Goal: Task Accomplishment & Management: Use online tool/utility

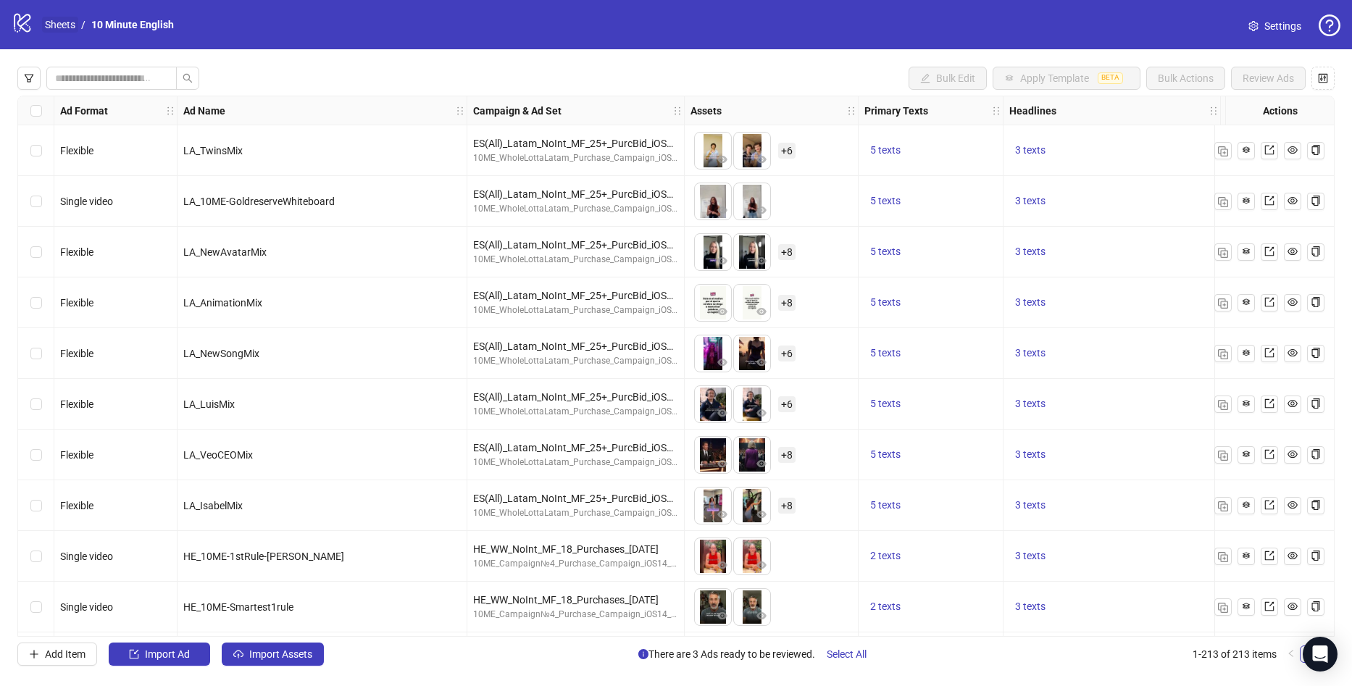
click at [64, 28] on link "Sheets" at bounding box center [60, 25] width 36 height 16
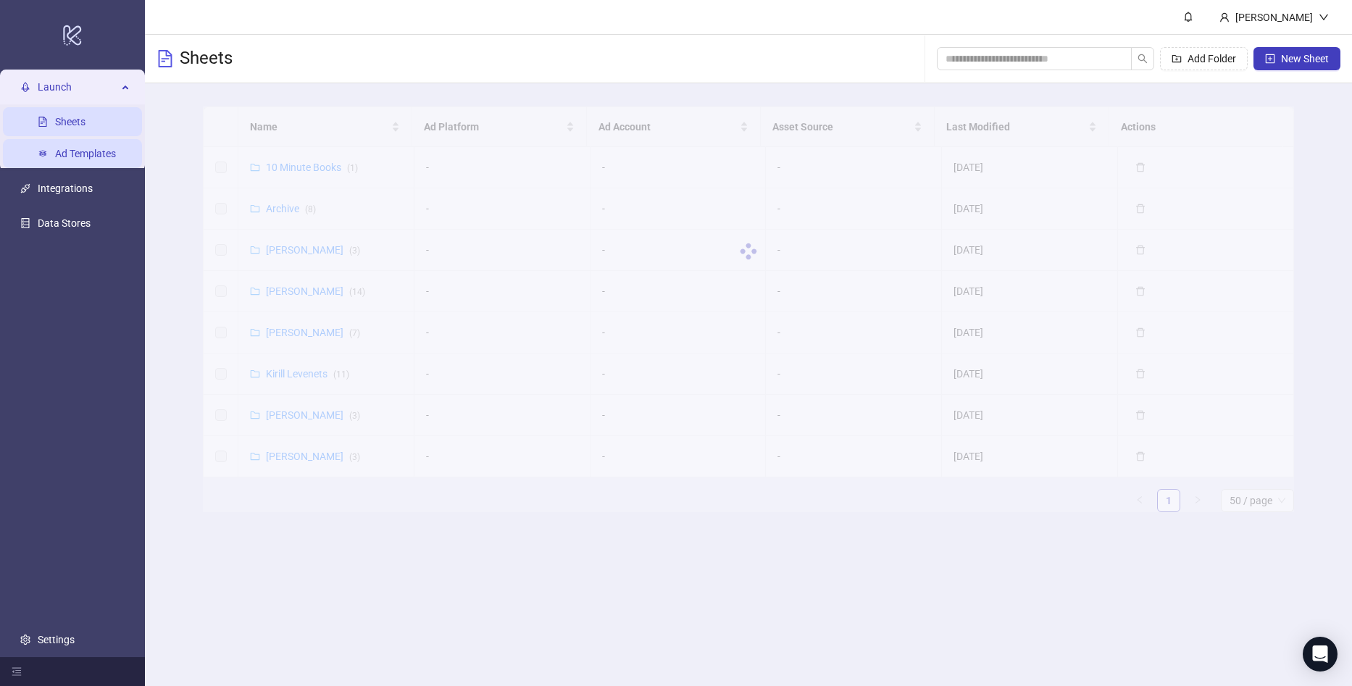
click at [80, 151] on link "Ad Templates" at bounding box center [85, 154] width 61 height 12
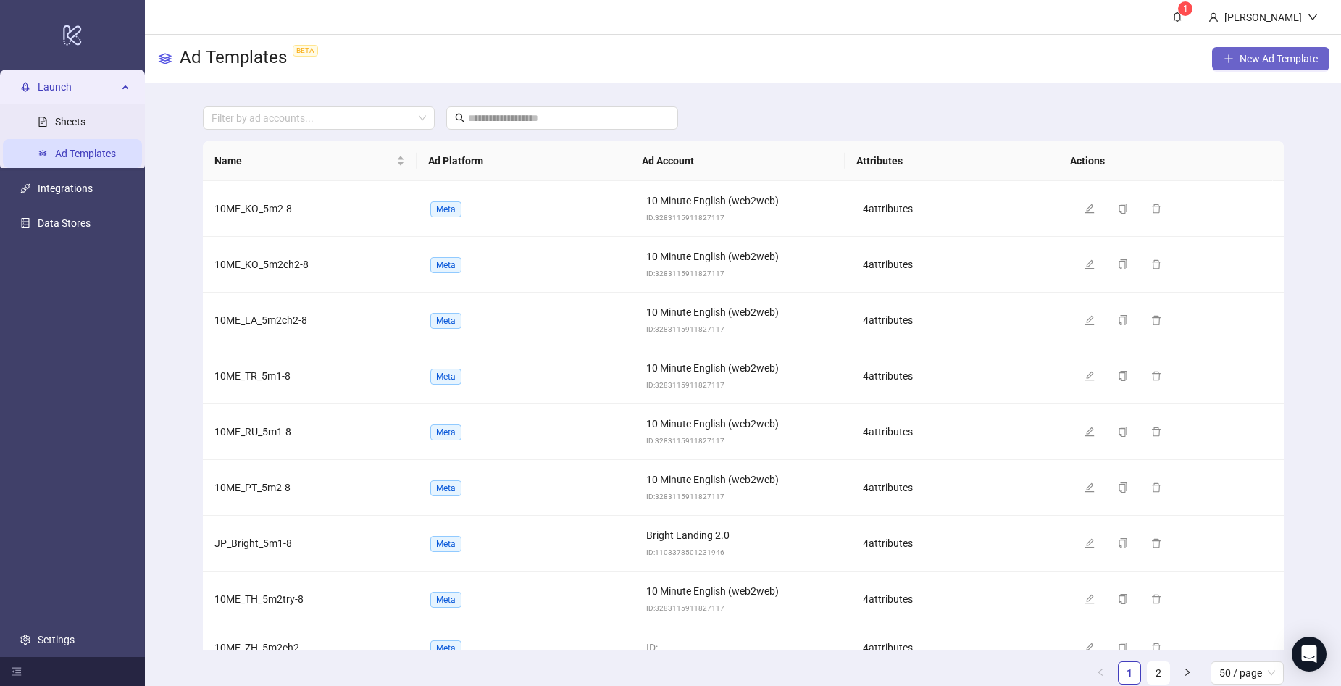
click at [1282, 61] on span "New Ad Template" at bounding box center [1278, 59] width 78 height 12
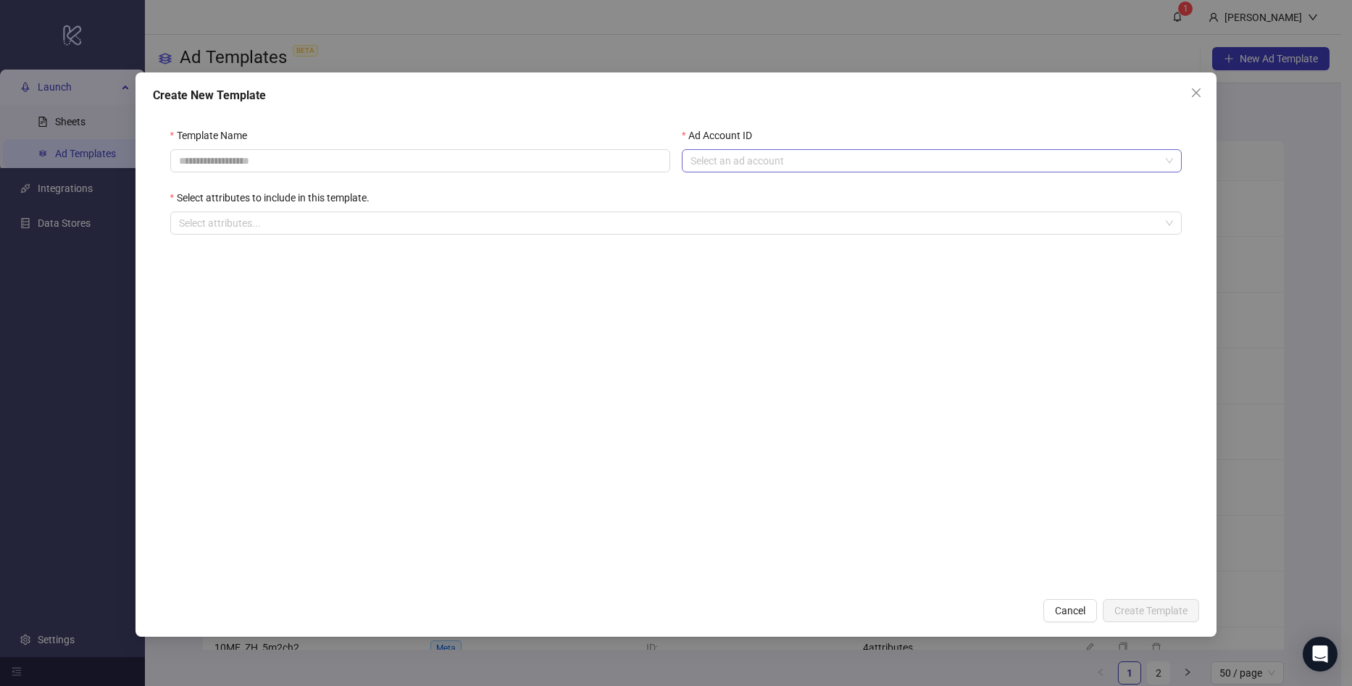
click at [933, 164] on input "Ad Account ID" at bounding box center [924, 161] width 469 height 22
click at [515, 154] on input "Template Name" at bounding box center [420, 160] width 500 height 23
drag, startPoint x: 501, startPoint y: 236, endPoint x: 527, endPoint y: 208, distance: 38.4
click at [509, 227] on div "Template Name Ad Account ID Select an ad account Select attributes to include i…" at bounding box center [676, 189] width 1047 height 159
click at [527, 207] on div "Select attributes to include in this template." at bounding box center [676, 201] width 1012 height 22
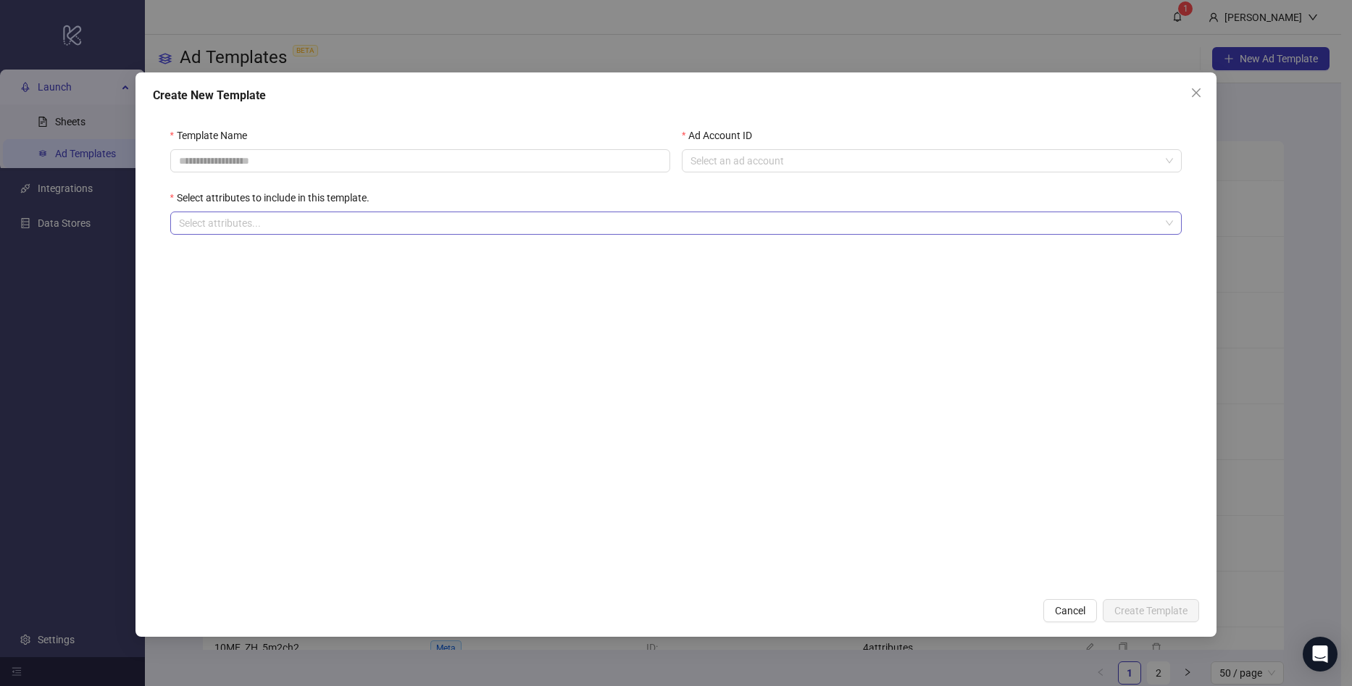
click at [525, 217] on div at bounding box center [668, 223] width 991 height 20
click at [459, 156] on input "Template Name" at bounding box center [420, 160] width 500 height 23
click at [824, 193] on div "Select attributes to include in this template." at bounding box center [676, 201] width 1012 height 22
click at [816, 168] on input "Ad Account ID" at bounding box center [924, 161] width 469 height 22
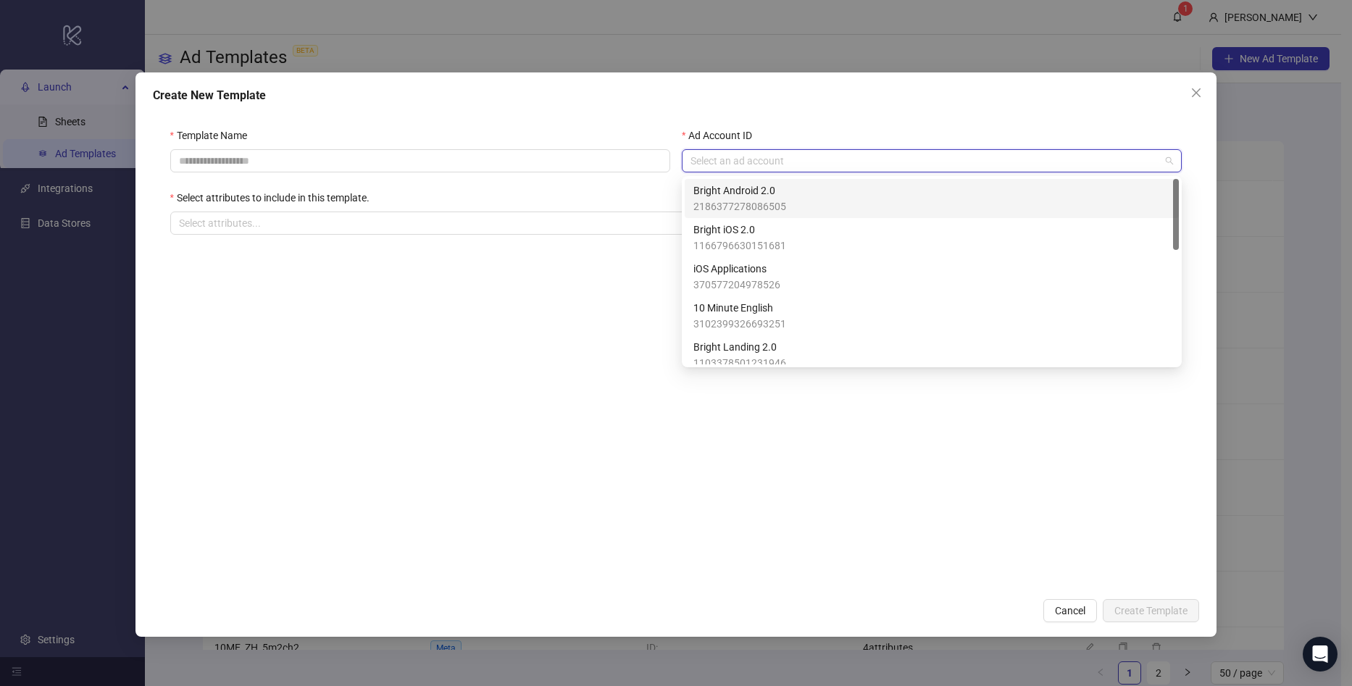
click at [800, 207] on div "Bright Android 2.0 2186377278086505" at bounding box center [931, 199] width 477 height 32
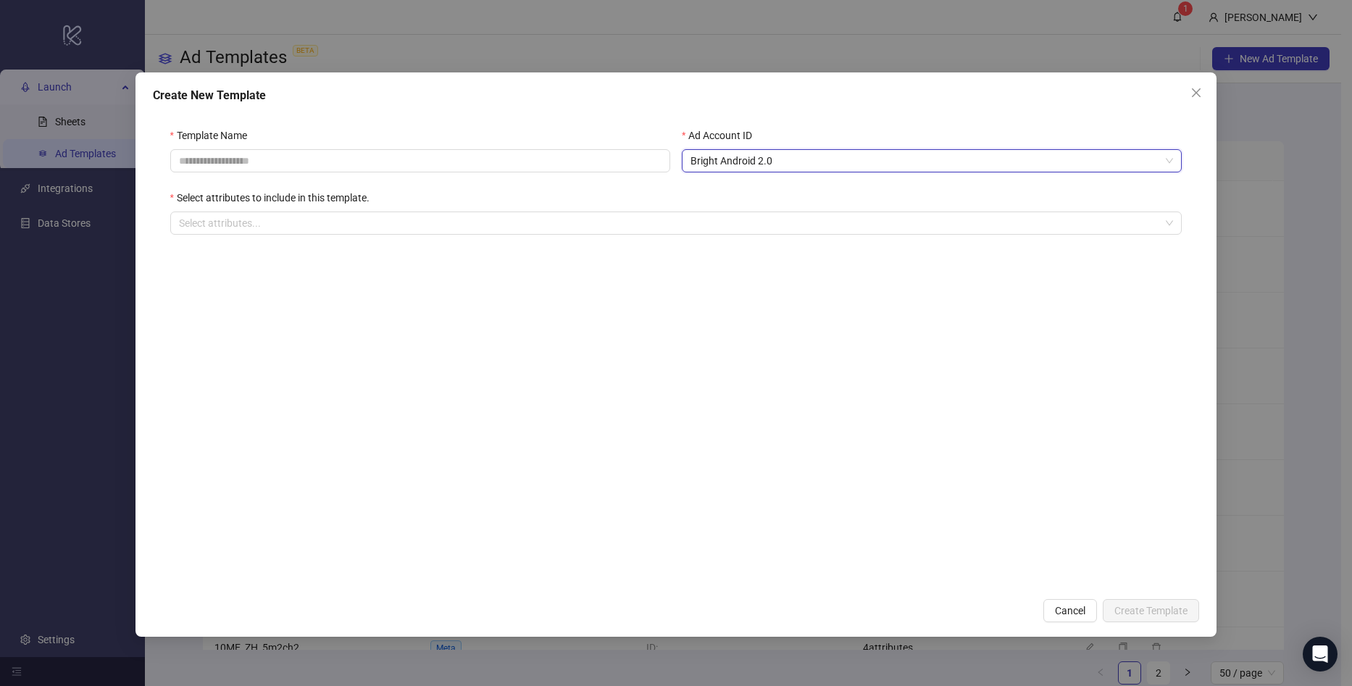
drag, startPoint x: 1191, startPoint y: 90, endPoint x: 1198, endPoint y: 92, distance: 7.6
click at [1192, 90] on span "Close" at bounding box center [1195, 93] width 23 height 12
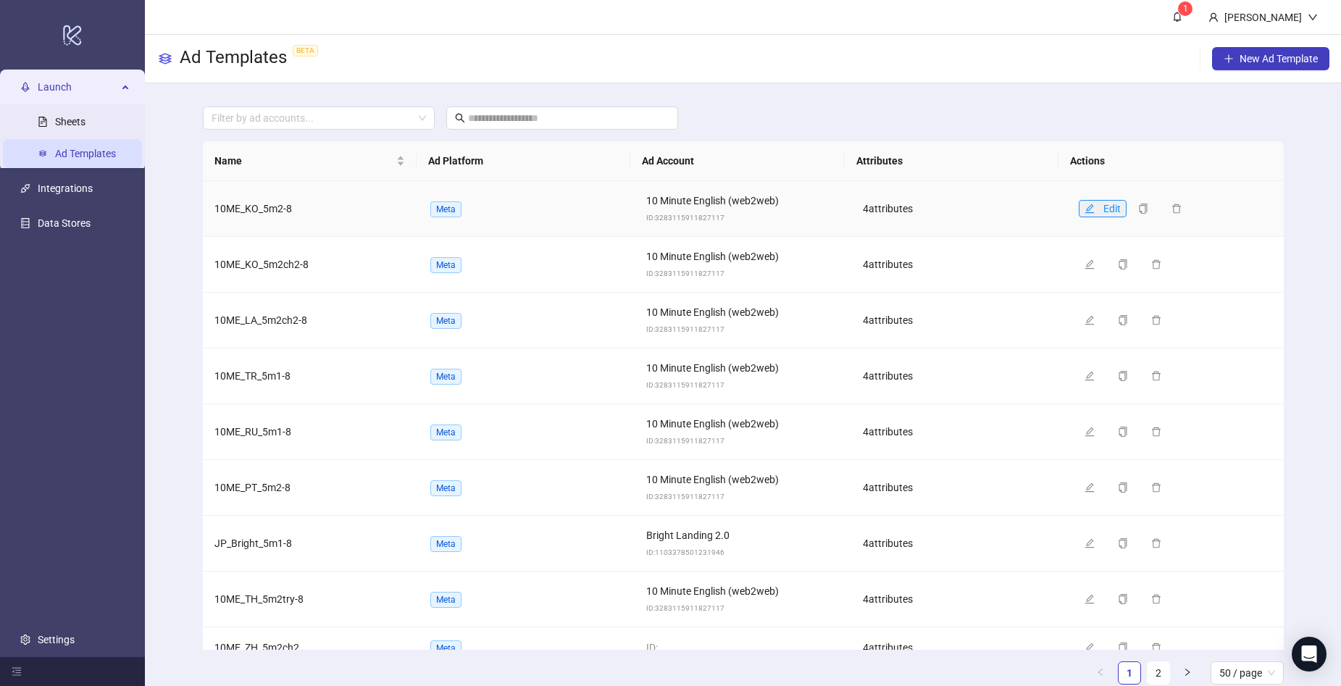
click at [1084, 206] on icon "edit" at bounding box center [1089, 209] width 10 height 10
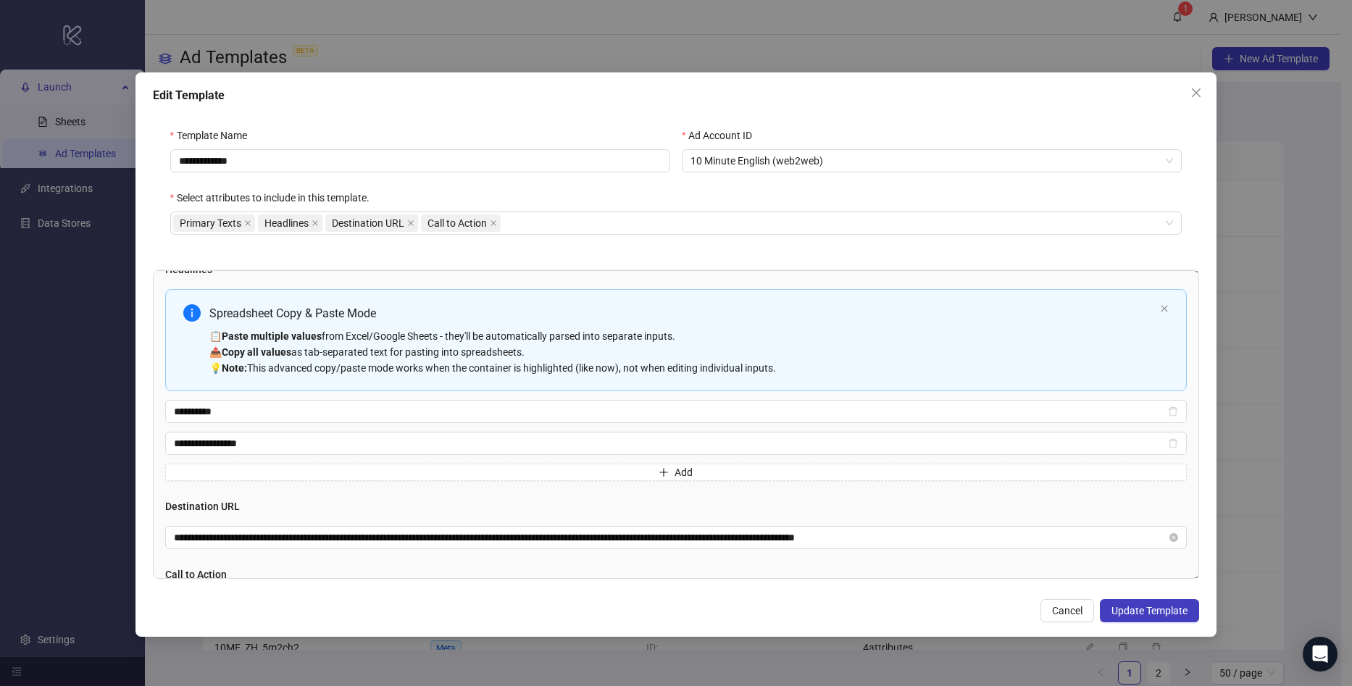
scroll to position [359, 0]
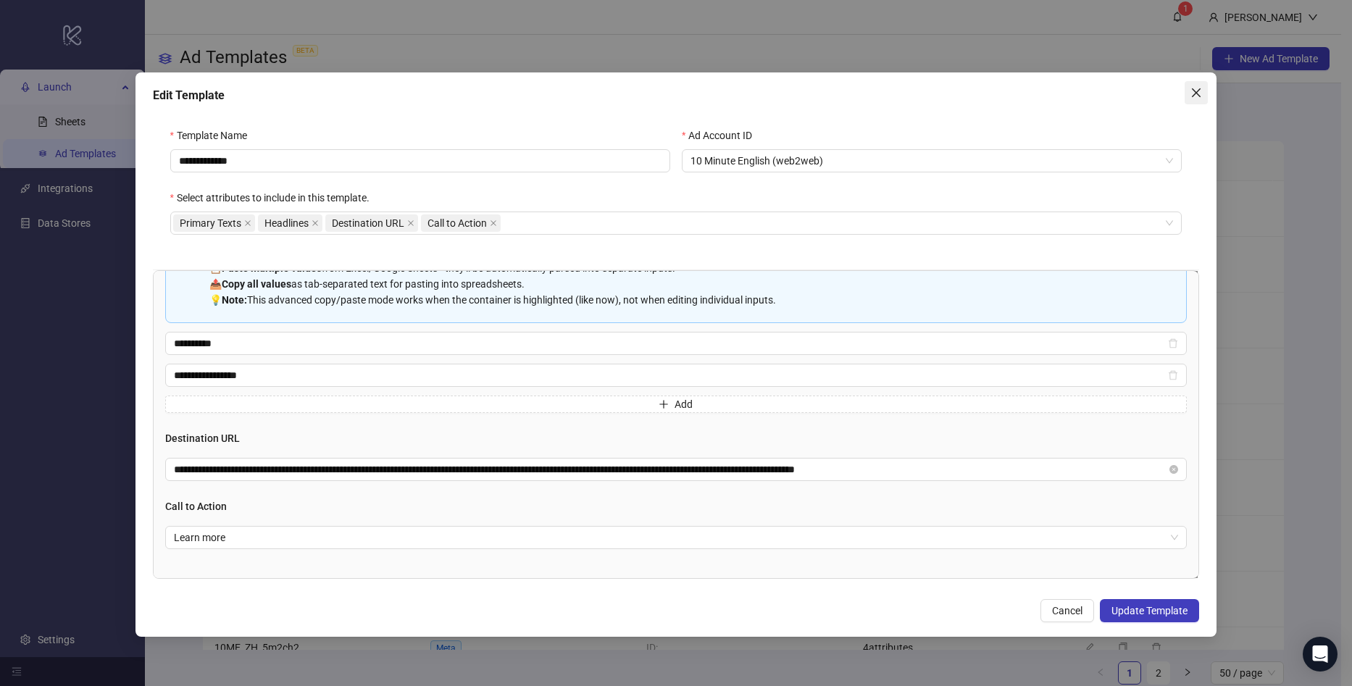
click at [1200, 88] on icon "close" at bounding box center [1196, 93] width 12 height 12
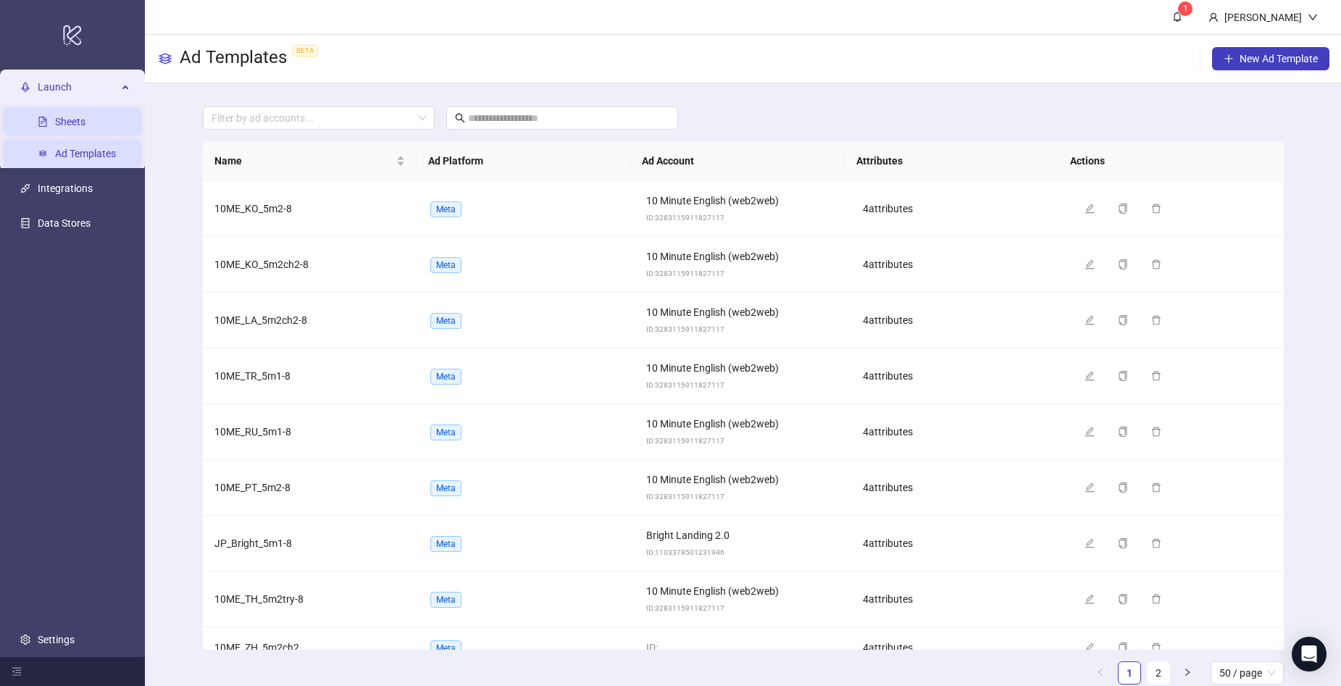
click at [80, 127] on link "Sheets" at bounding box center [70, 122] width 30 height 12
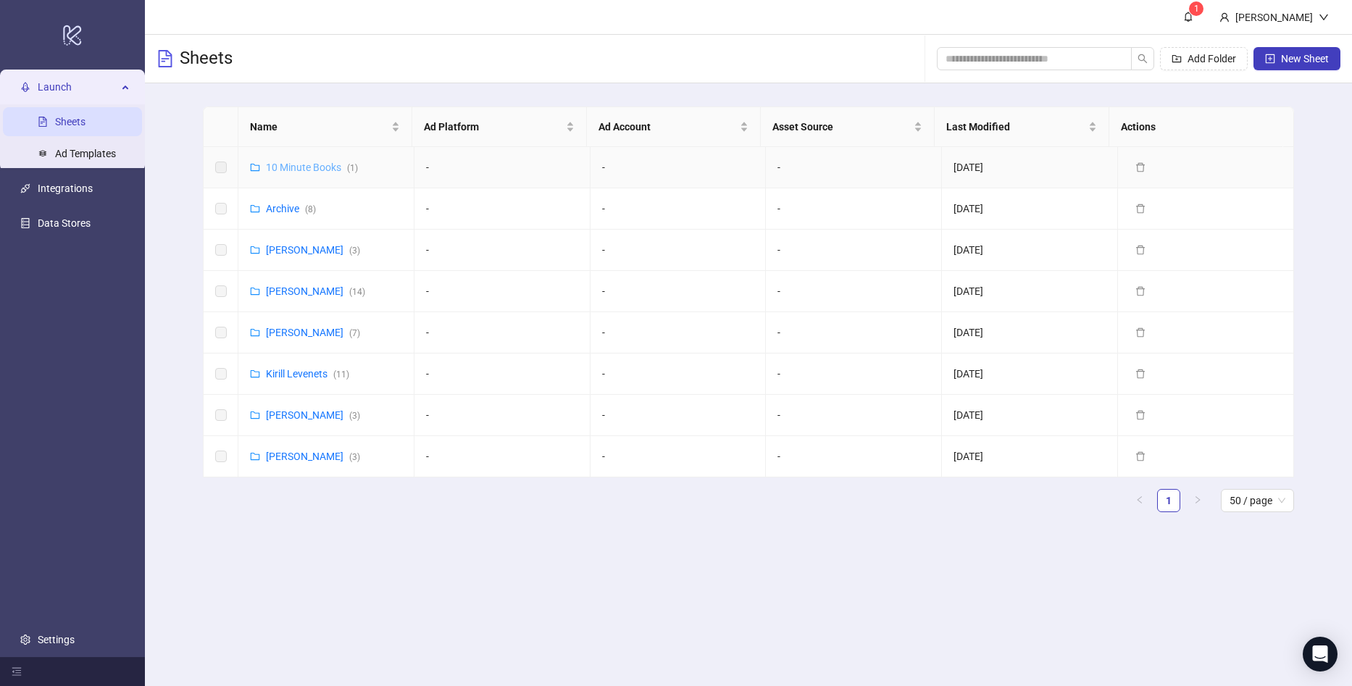
click at [301, 167] on link "10 Minute Books ( 1 )" at bounding box center [312, 168] width 92 height 12
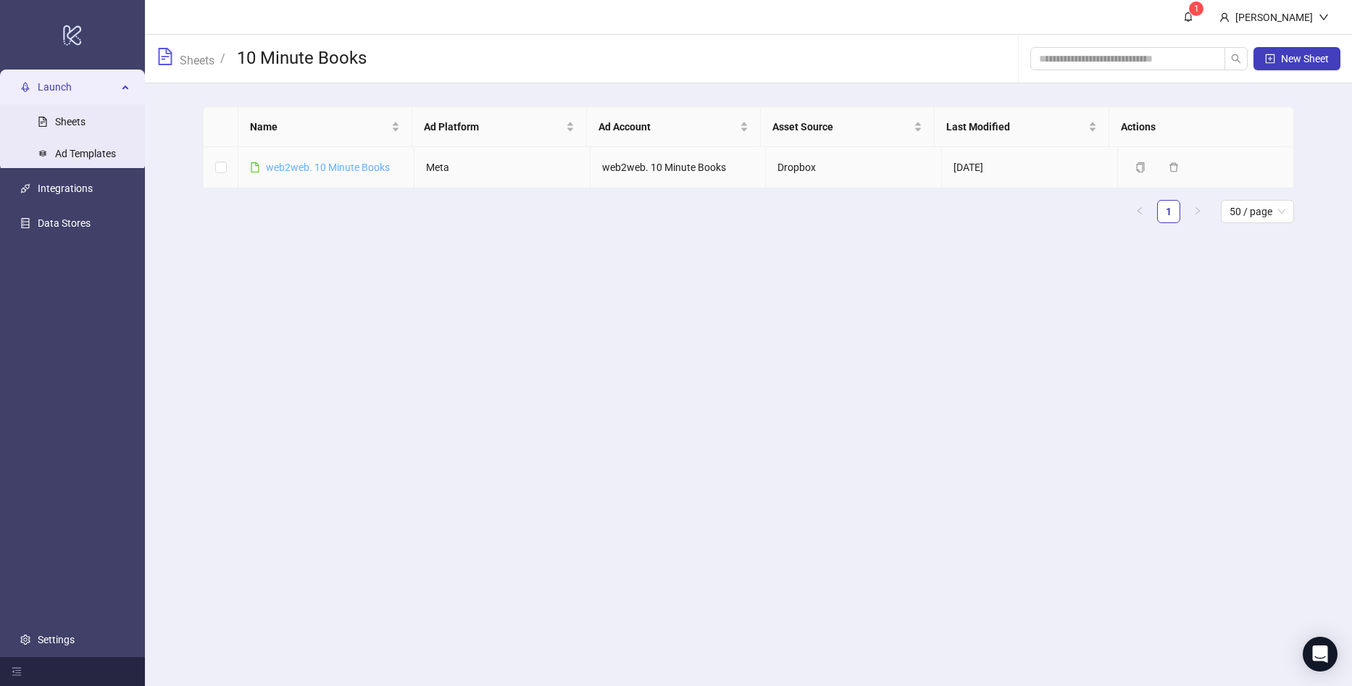
click at [315, 167] on link "web2web. 10 Minute Books" at bounding box center [328, 168] width 124 height 12
